Goal: Check status: Check status

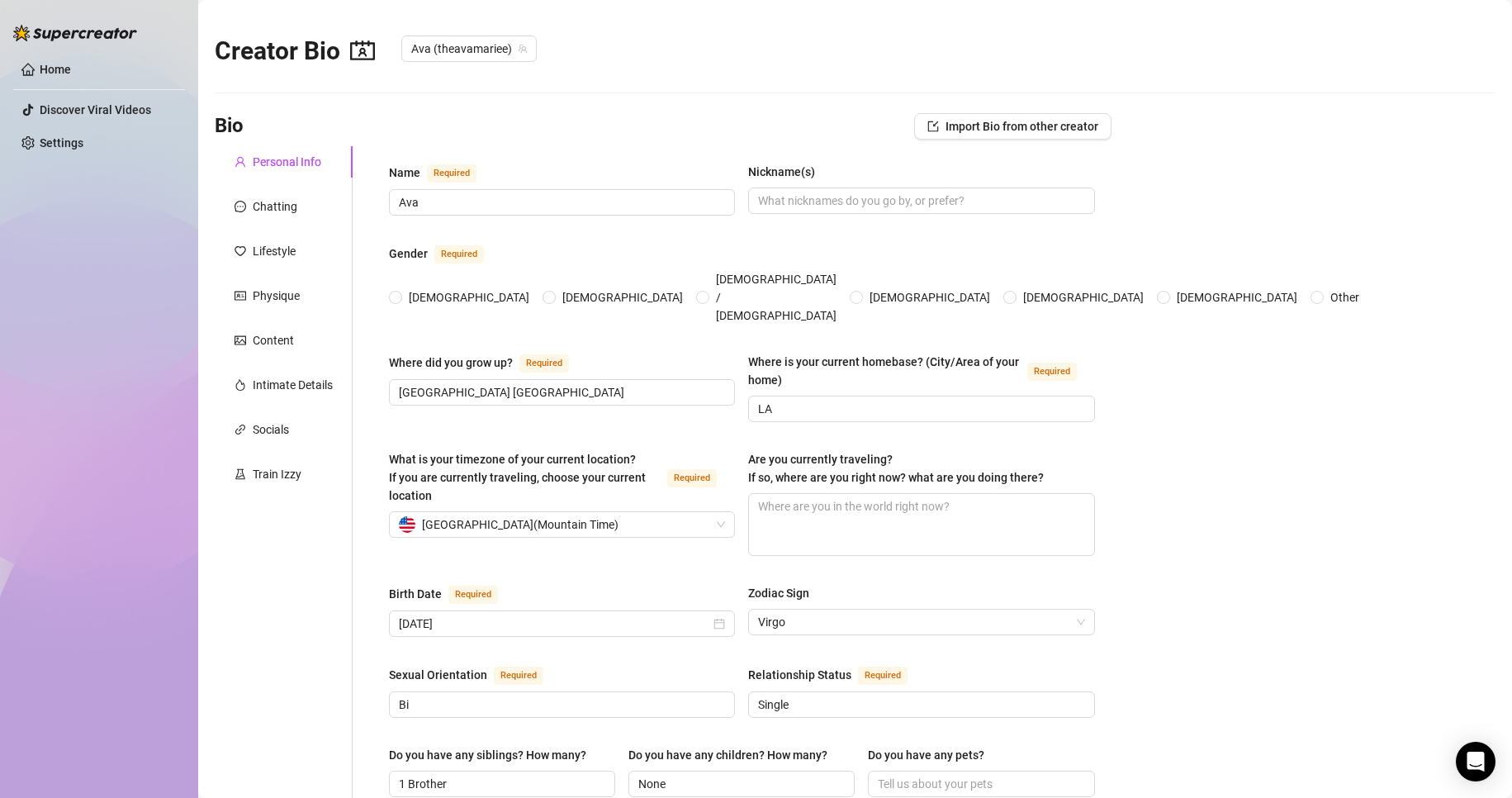
click at [51, 56] on ul "Home Discover Viral Videos Settings" at bounding box center [99, 106] width 172 height 113
click at [59, 55] on ul "Home Discover Viral Videos Settings" at bounding box center [99, 106] width 172 height 113
click at [58, 64] on link "Home" at bounding box center [55, 69] width 31 height 13
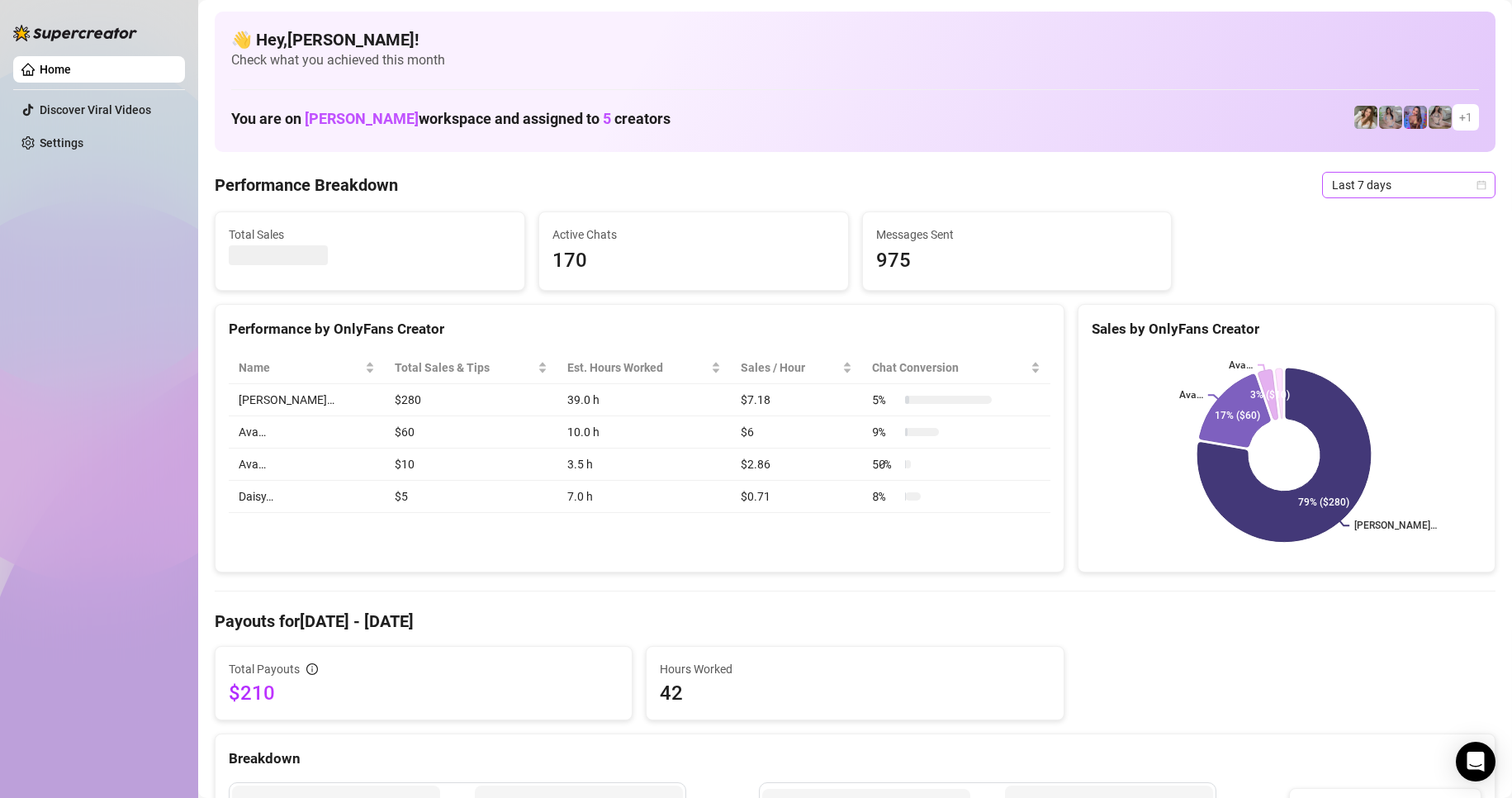
click at [1460, 188] on span "Last 7 days" at bounding box center [1409, 185] width 154 height 25
click at [1362, 321] on div "Custom date" at bounding box center [1395, 324] width 147 height 18
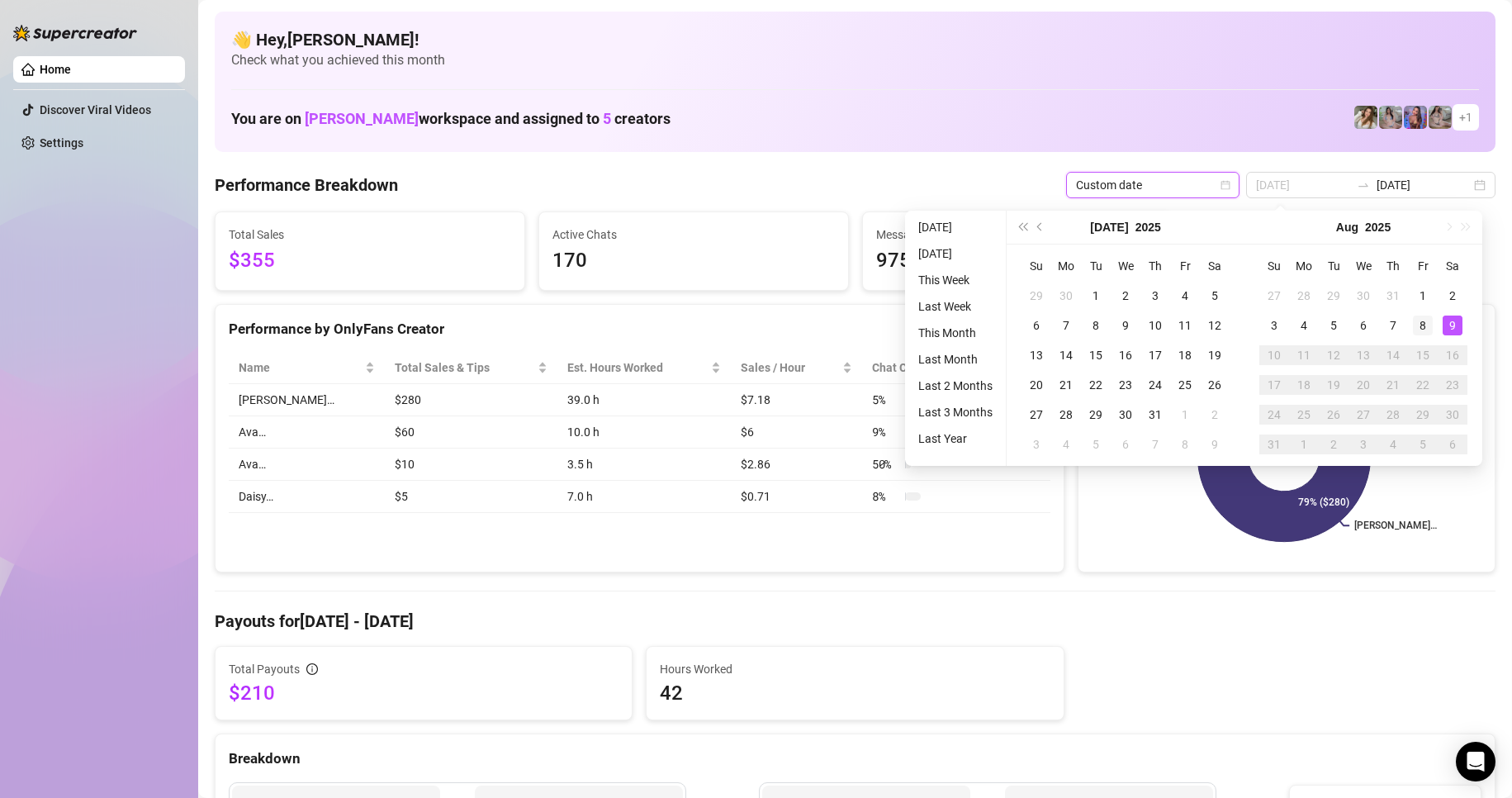
type input "[DATE]"
click at [1423, 327] on div "8" at bounding box center [1423, 325] width 20 height 20
click at [1449, 325] on div "9" at bounding box center [1453, 325] width 20 height 20
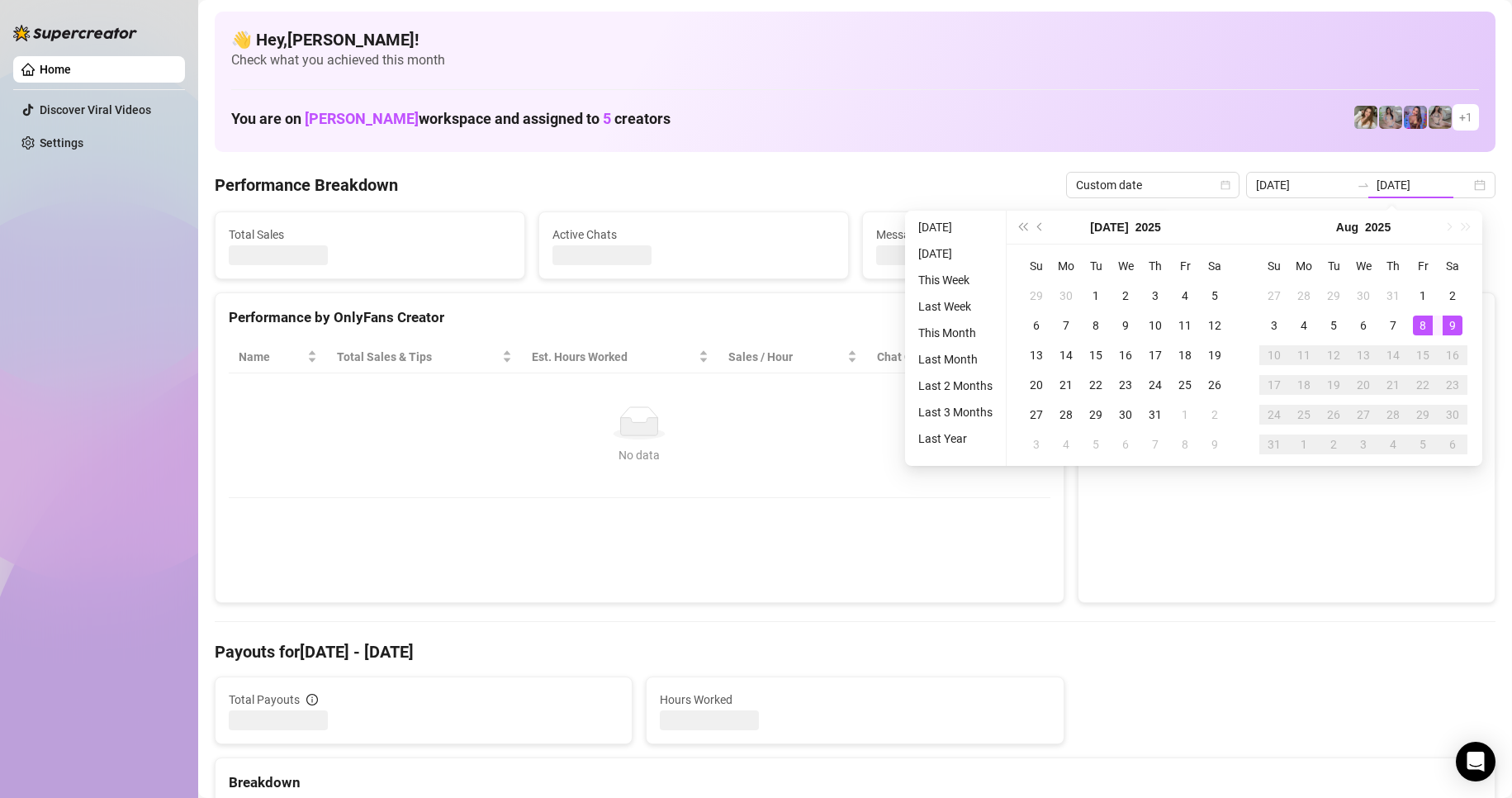
type input "[DATE]"
